Goal: Transaction & Acquisition: Purchase product/service

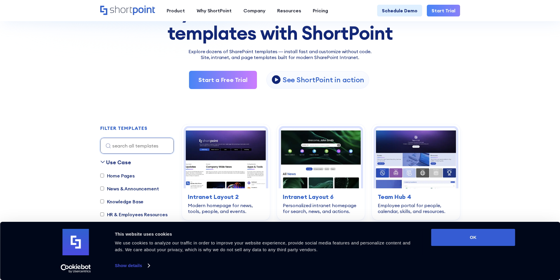
scroll to position [118, 0]
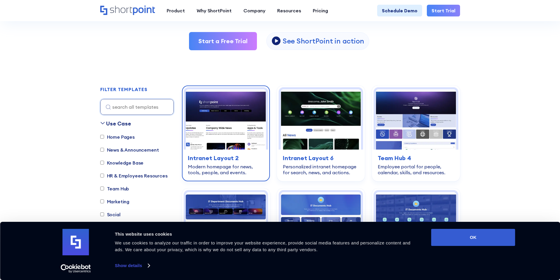
click at [222, 121] on img at bounding box center [226, 119] width 80 height 60
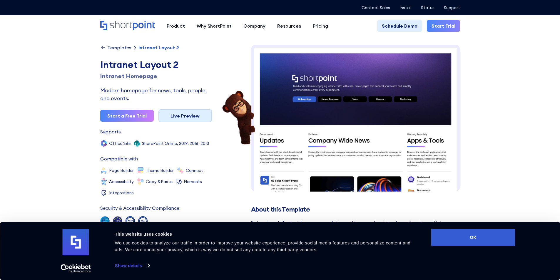
click at [191, 115] on link "Live Preview" at bounding box center [184, 115] width 53 height 13
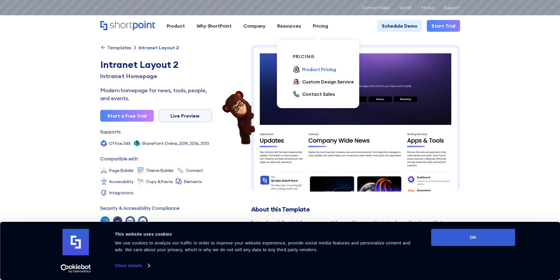
click at [324, 69] on div "Product Pricing" at bounding box center [319, 69] width 34 height 7
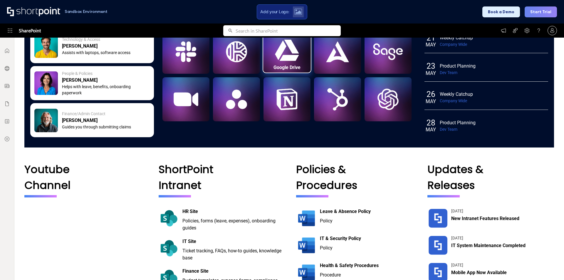
scroll to position [545, 0]
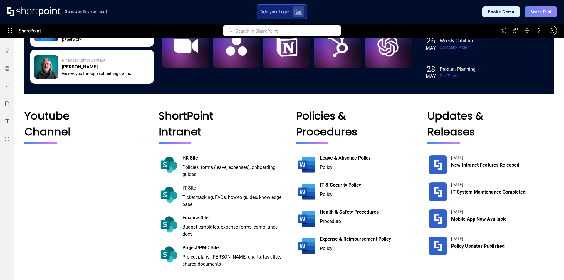
click at [186, 186] on div "IT Site" at bounding box center [233, 188] width 102 height 7
drag, startPoint x: 361, startPoint y: 183, endPoint x: 355, endPoint y: 185, distance: 6.1
click at [359, 183] on div "IT & Security Policy" at bounding box center [369, 185] width 99 height 7
click at [341, 185] on div "IT & Security Policy" at bounding box center [369, 185] width 99 height 7
click at [324, 163] on div "Leave & Absence Policy Policy" at bounding box center [369, 165] width 99 height 21
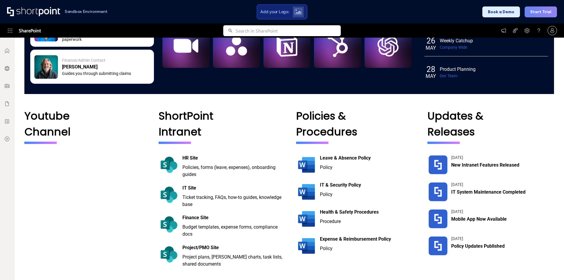
click at [325, 124] on p "Policies & Procedures" at bounding box center [357, 124] width 122 height 32
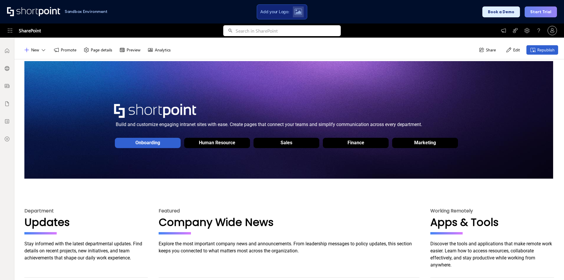
scroll to position [0, 0]
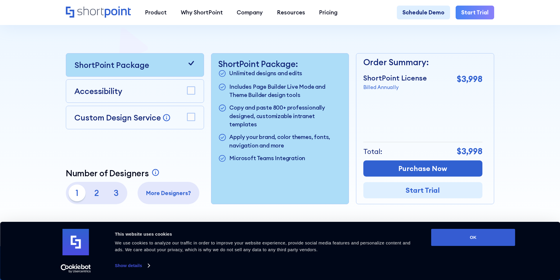
scroll to position [176, 0]
